Goal: Transaction & Acquisition: Purchase product/service

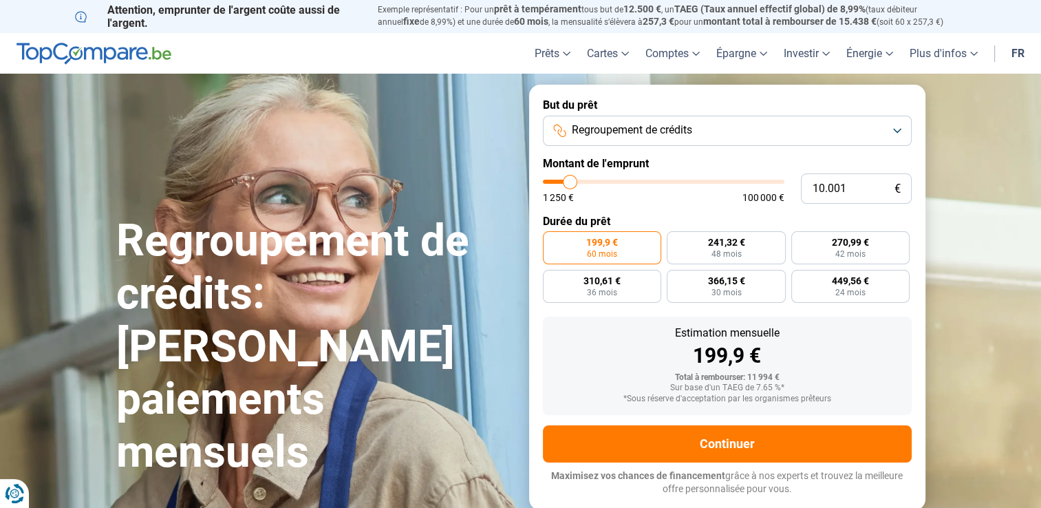
type input "19.000"
type input "19000"
click at [591, 183] on input "range" at bounding box center [664, 182] width 242 height 4
radio input "false"
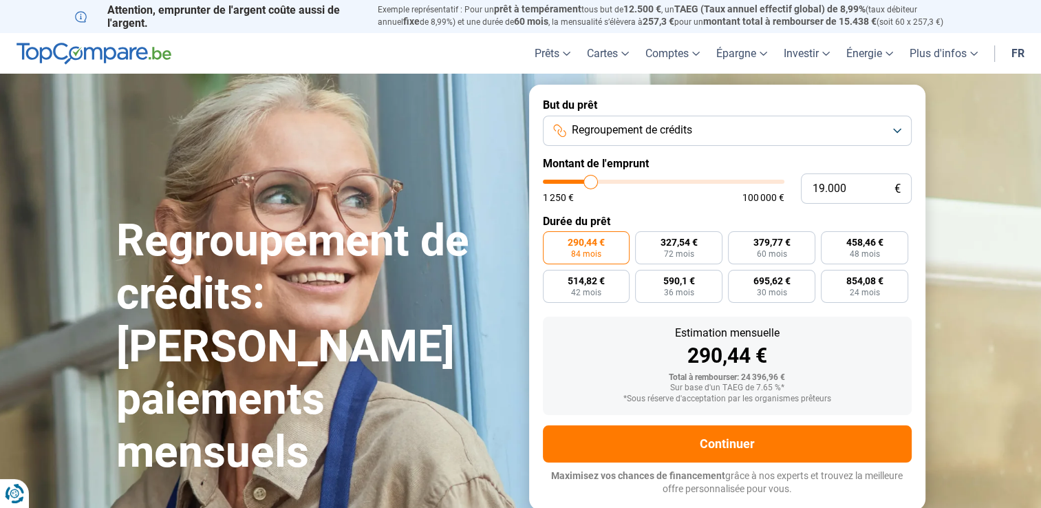
type input "32.000"
type input "32000"
click at [620, 181] on input "range" at bounding box center [664, 182] width 242 height 4
radio input "false"
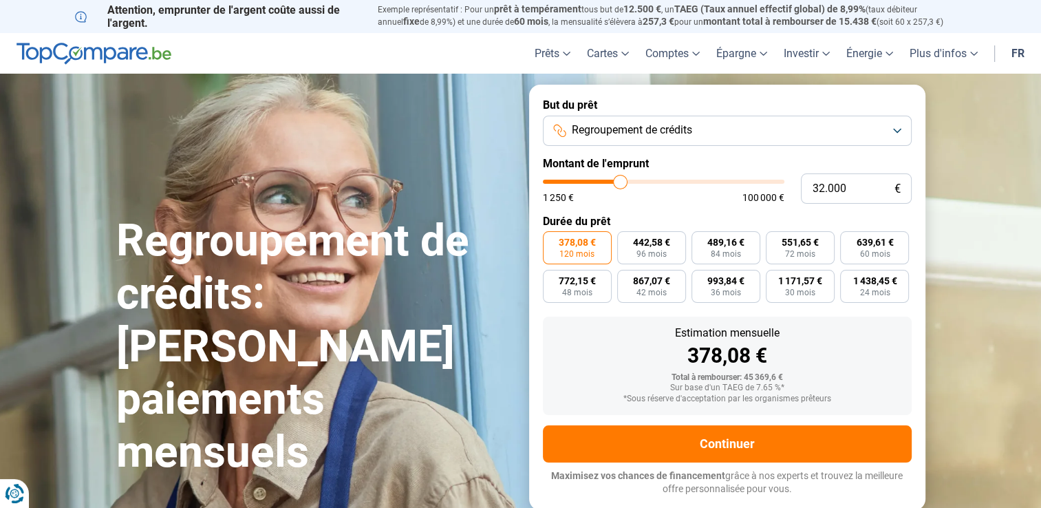
click at [897, 129] on button "Regroupement de crédits" at bounding box center [727, 131] width 369 height 30
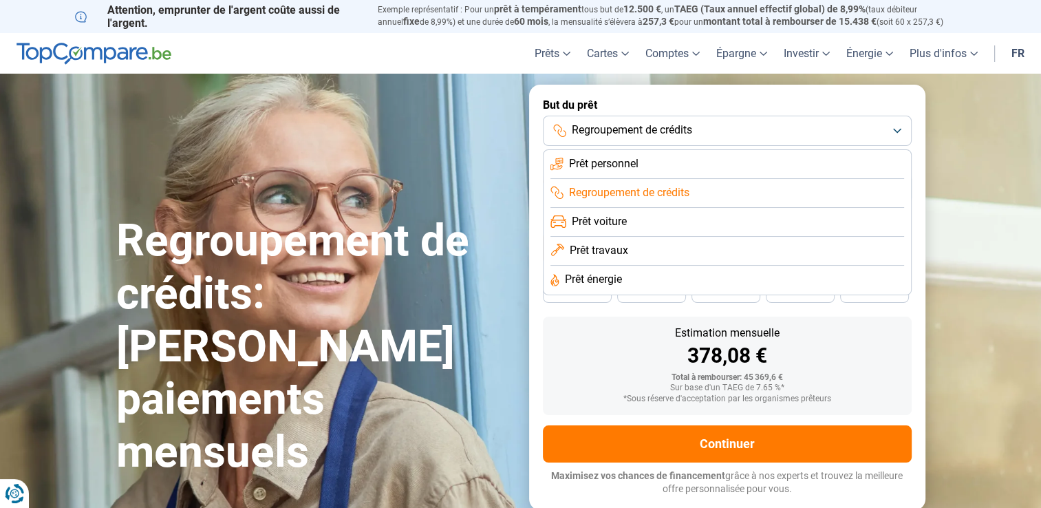
click at [613, 220] on span "Prêt voiture" at bounding box center [599, 221] width 55 height 15
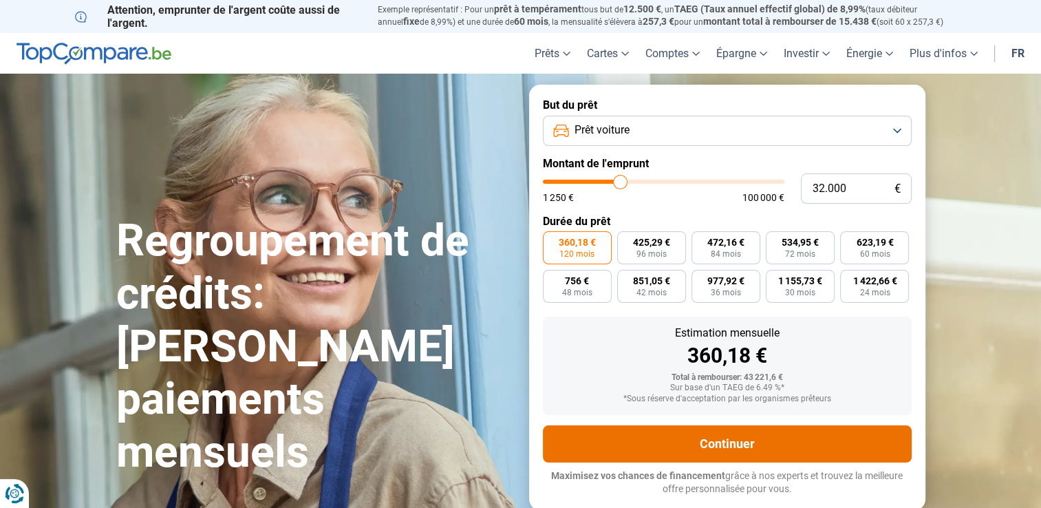
click at [730, 441] on button "Continuer" at bounding box center [727, 443] width 369 height 37
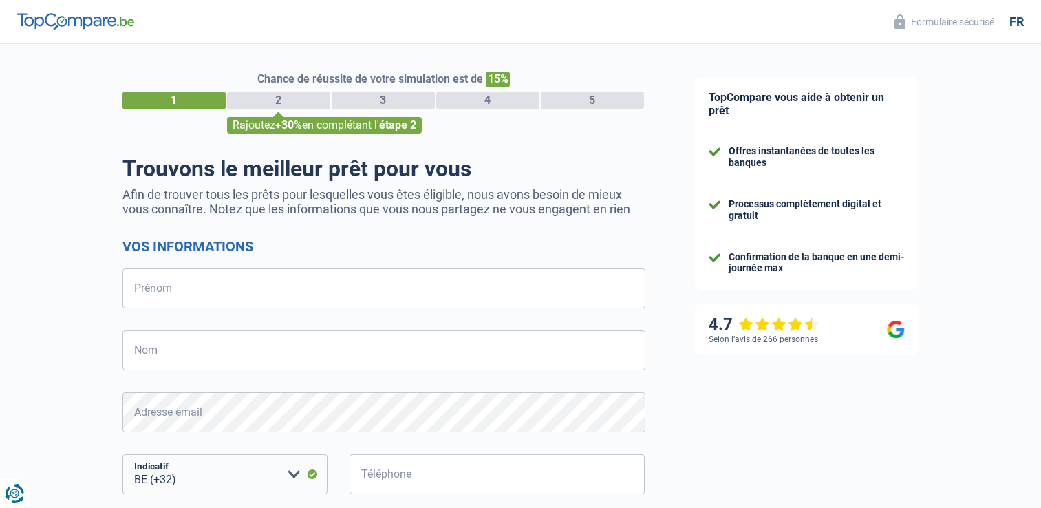
select select "32"
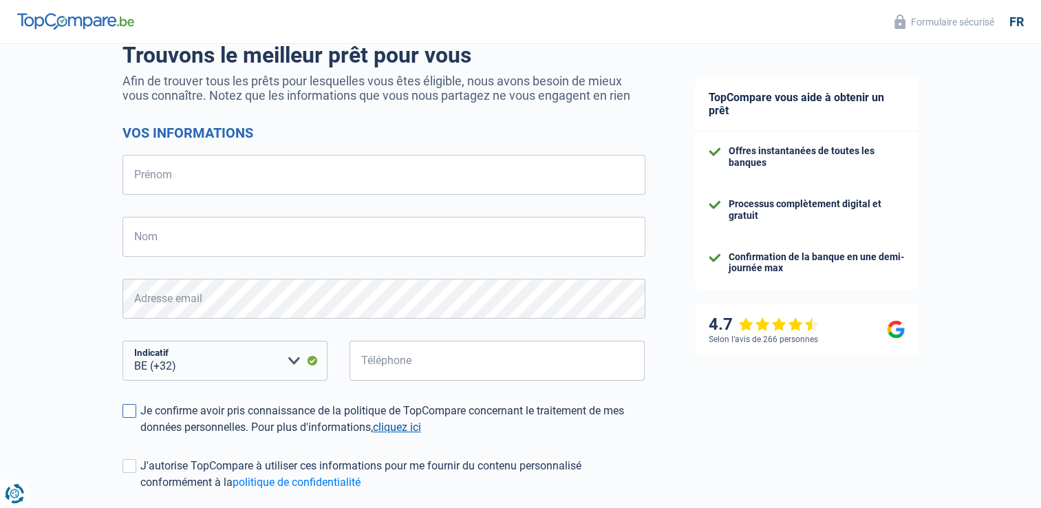
scroll to position [206, 0]
